Goal: Download file/media

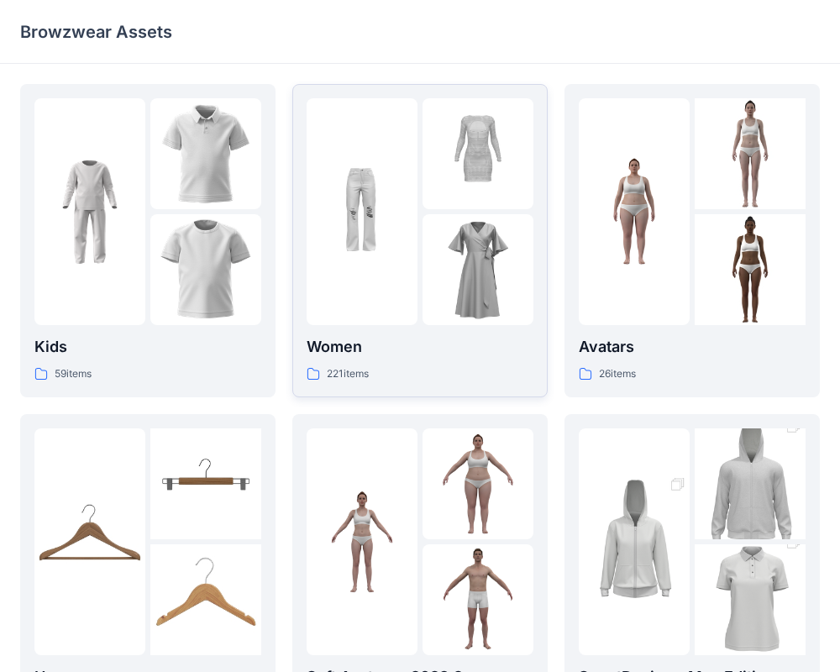
click at [420, 249] on div at bounding box center [420, 211] width 227 height 227
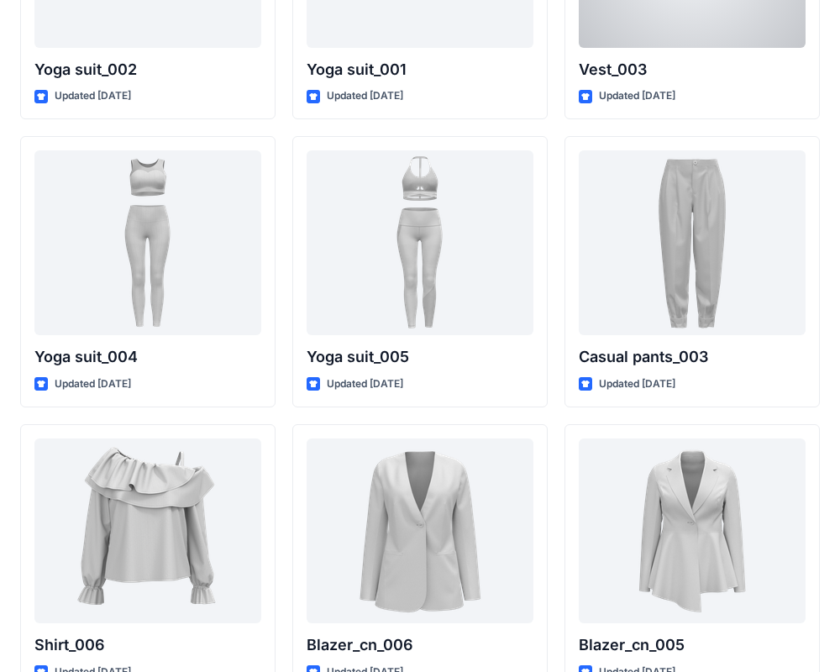
scroll to position [9444, 0]
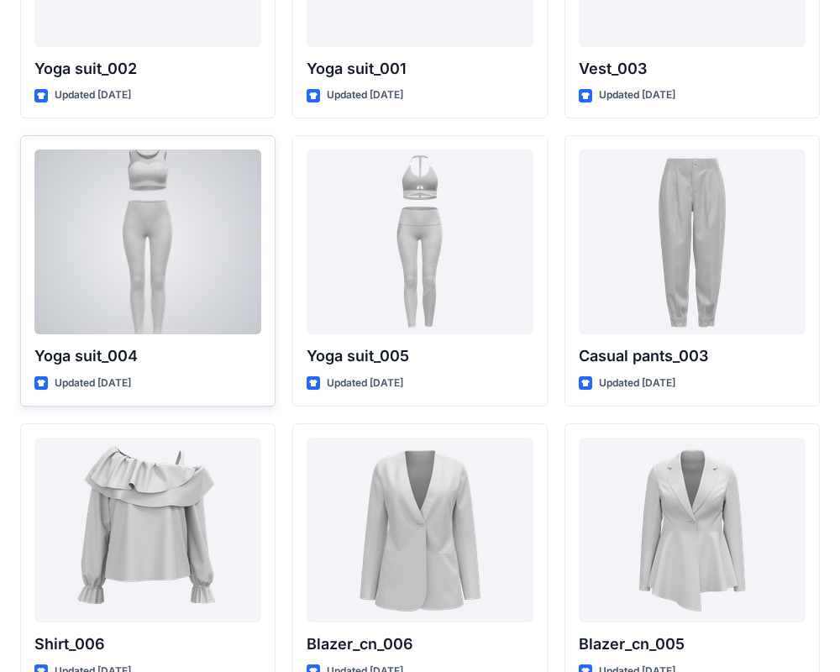
click at [169, 242] on div at bounding box center [147, 242] width 227 height 185
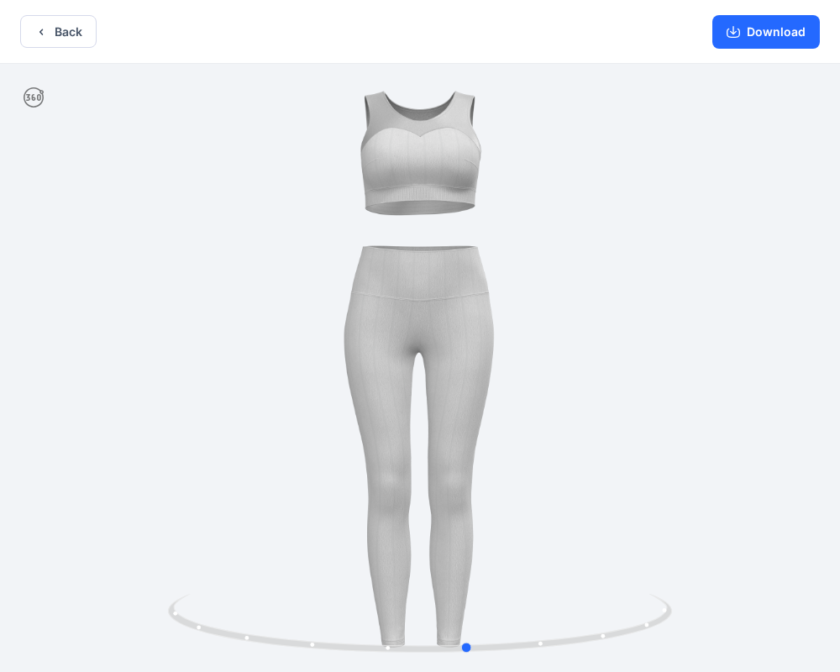
drag, startPoint x: 352, startPoint y: 365, endPoint x: 400, endPoint y: 339, distance: 54.5
click at [400, 339] on div at bounding box center [420, 370] width 840 height 612
click at [51, 27] on button "Back" at bounding box center [58, 31] width 76 height 33
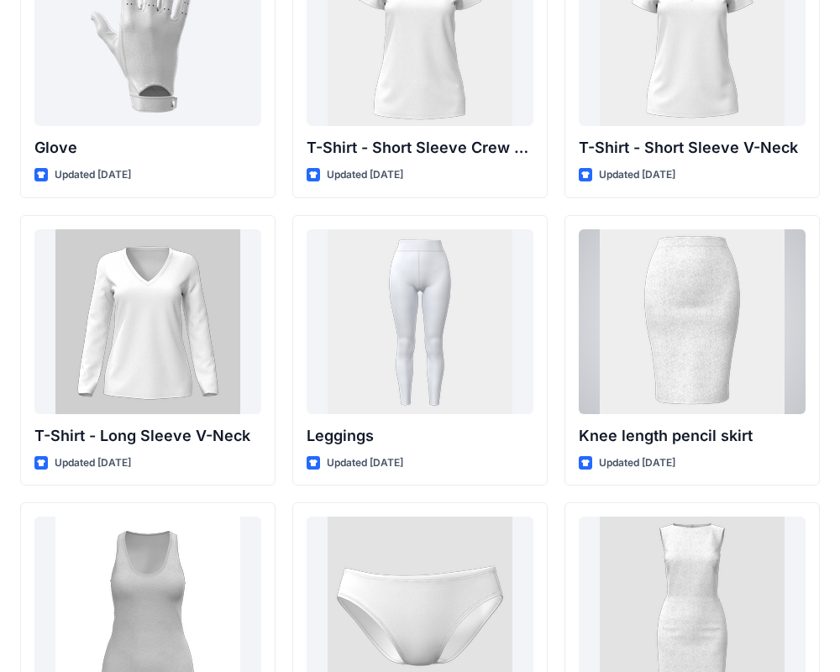
scroll to position [13391, 0]
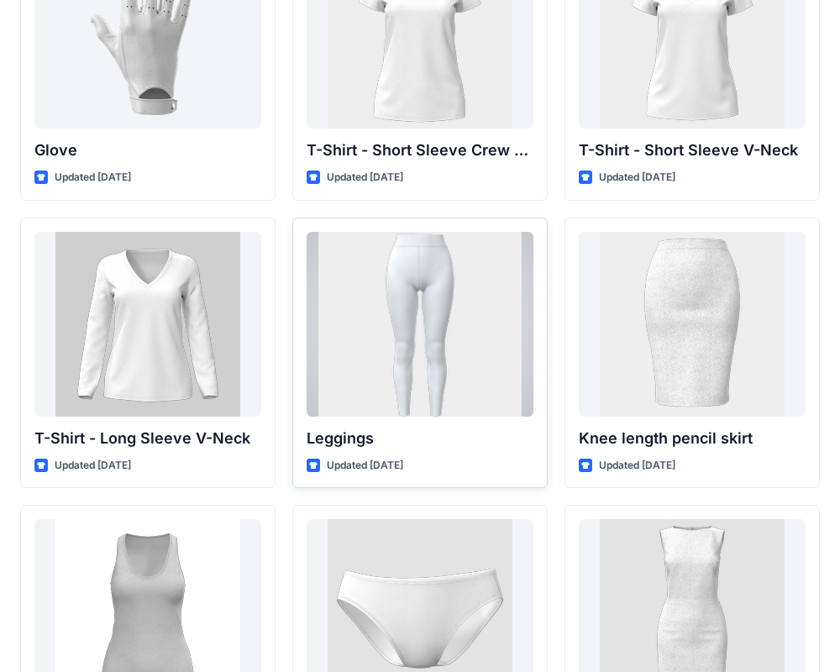
click at [455, 309] on div at bounding box center [420, 324] width 227 height 185
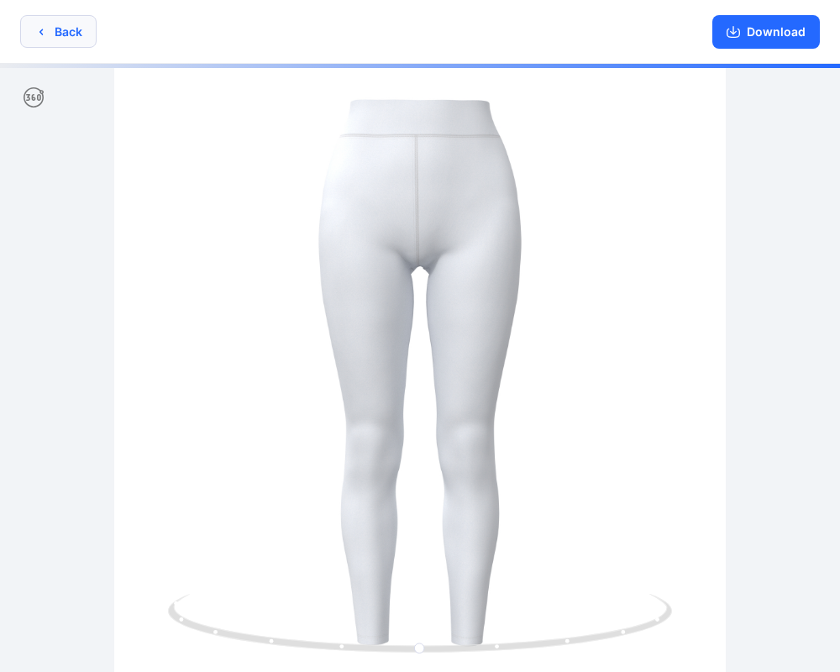
click at [82, 37] on button "Back" at bounding box center [58, 31] width 76 height 33
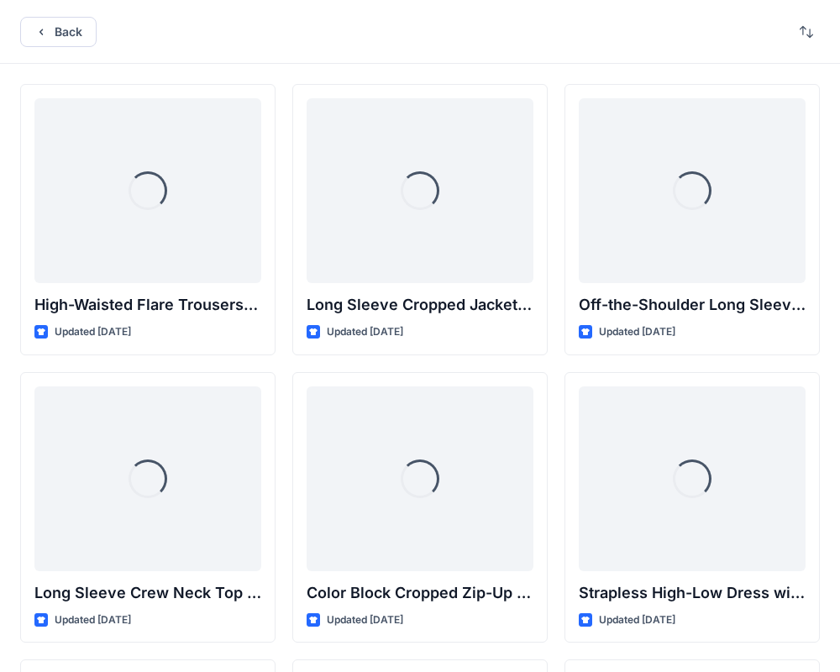
scroll to position [13391, 0]
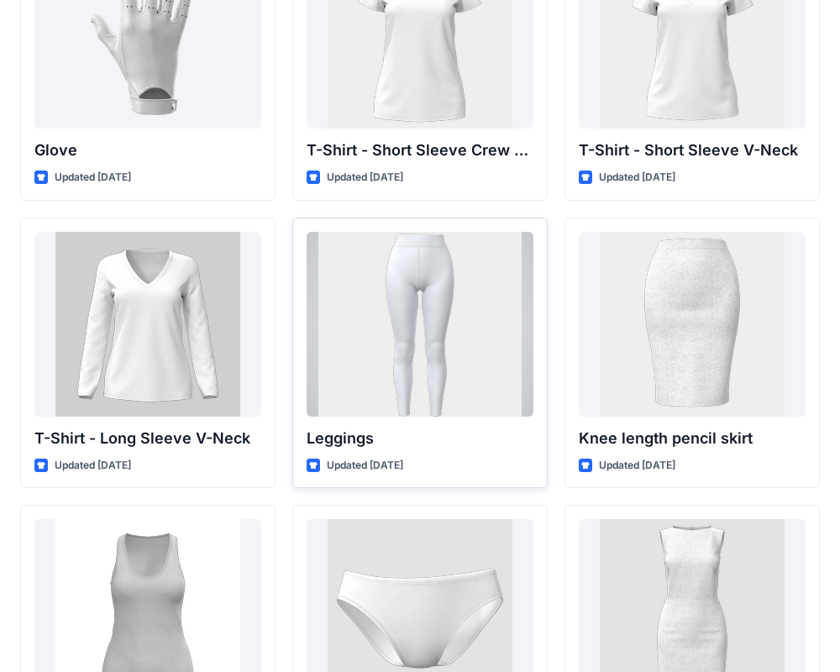
click at [402, 310] on div at bounding box center [420, 324] width 227 height 185
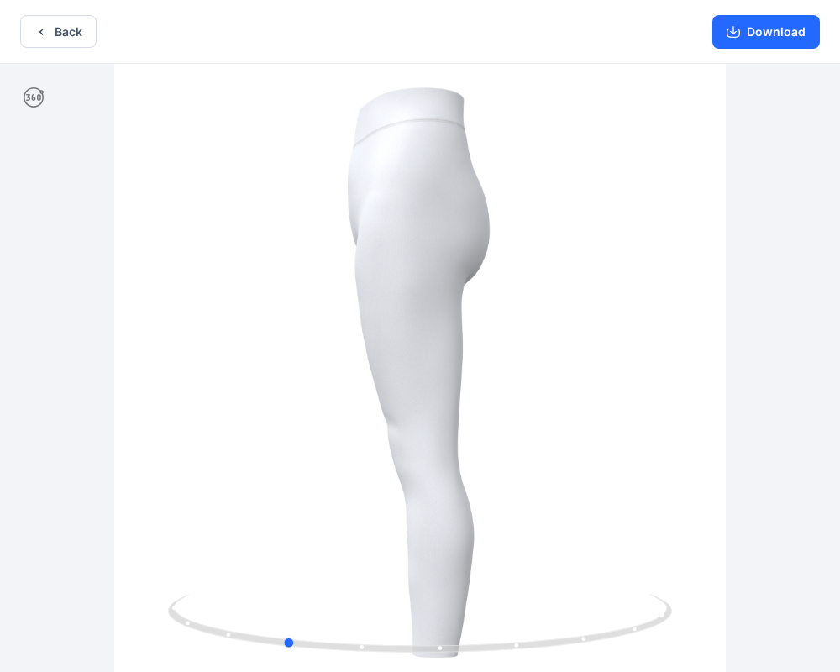
drag, startPoint x: 476, startPoint y: 340, endPoint x: 339, endPoint y: 339, distance: 137.8
click at [339, 339] on div at bounding box center [420, 370] width 840 height 612
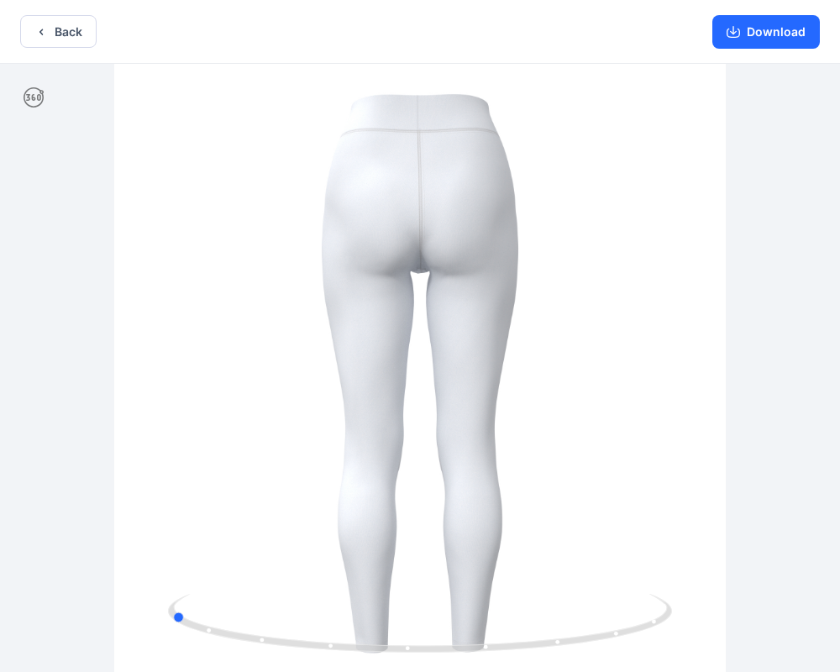
drag, startPoint x: 475, startPoint y: 344, endPoint x: 362, endPoint y: 345, distance: 112.6
click at [362, 345] on div at bounding box center [420, 370] width 840 height 612
click at [756, 34] on button "Download" at bounding box center [766, 32] width 108 height 34
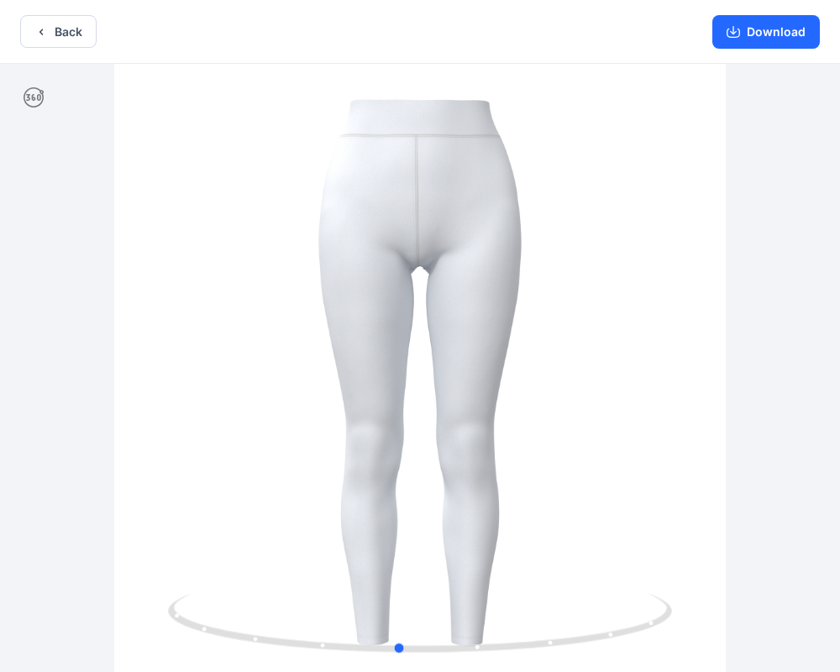
drag, startPoint x: 239, startPoint y: 411, endPoint x: 468, endPoint y: 405, distance: 228.6
click at [468, 405] on div at bounding box center [420, 370] width 840 height 612
click at [742, 34] on button "Download" at bounding box center [766, 32] width 108 height 34
click at [739, 26] on icon "button" at bounding box center [733, 31] width 13 height 13
